Goal: Task Accomplishment & Management: Manage account settings

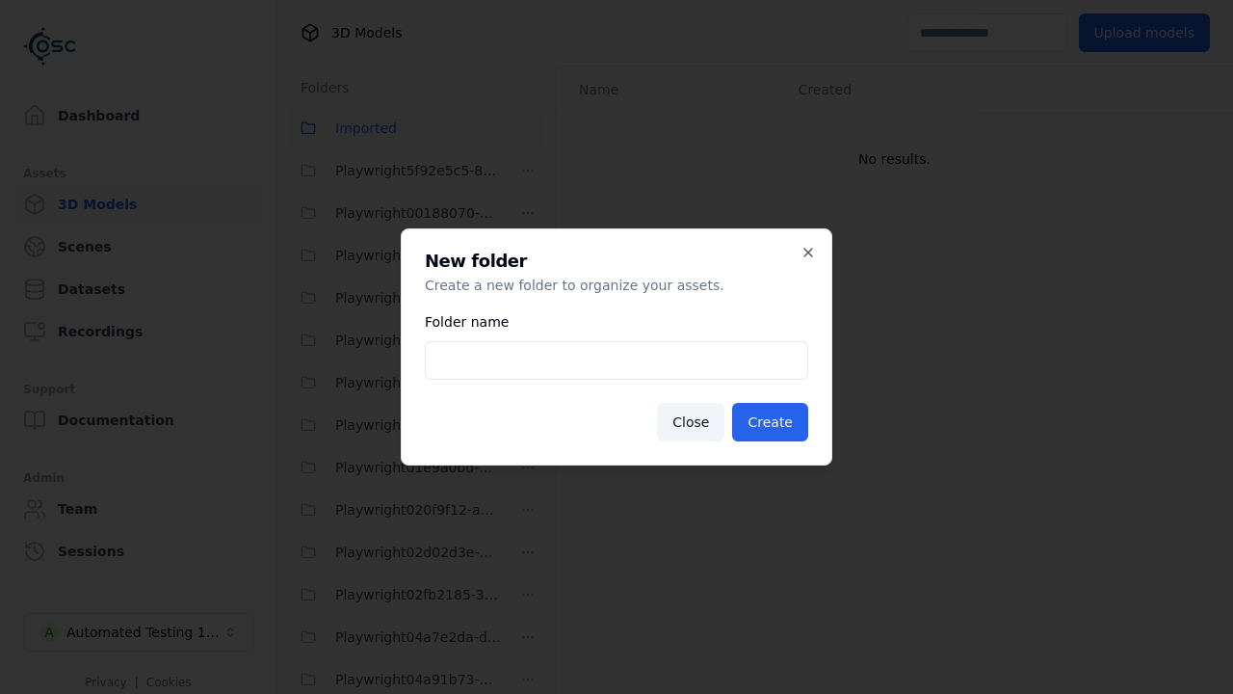
scroll to position [45066, 0]
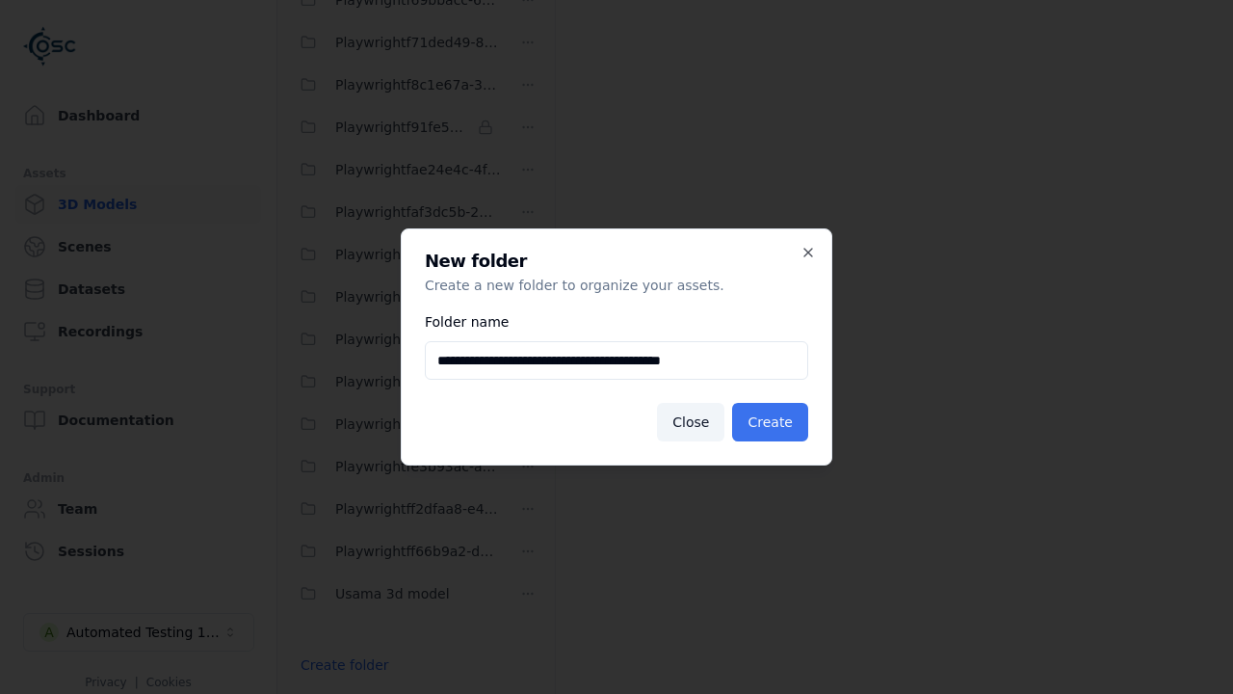
type input "**********"
click at [773, 422] on button "Create" at bounding box center [770, 422] width 76 height 39
